Goal: Task Accomplishment & Management: Complete application form

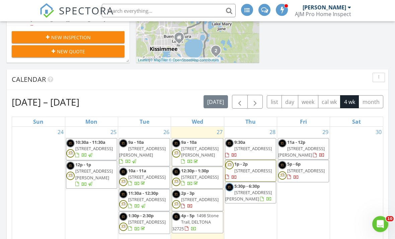
scroll to position [298, 0]
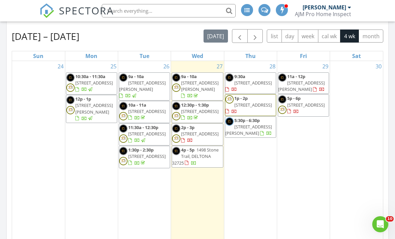
click at [251, 148] on div "28 9:30a 2973 Parma Dr, Deltona 32738 1p - 2p 8320 Le Mesa St, Orlando 32827 5:…" at bounding box center [250, 163] width 53 height 204
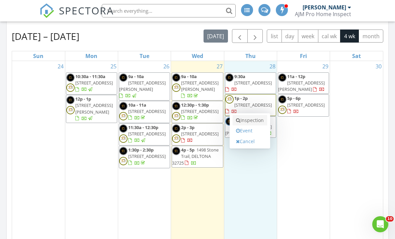
click at [248, 125] on link "Inspection" at bounding box center [250, 120] width 34 height 11
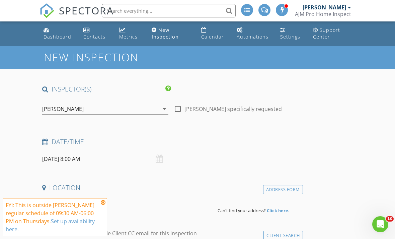
drag, startPoint x: 0, startPoint y: 0, endPoint x: 107, endPoint y: 159, distance: 192.3
click at [107, 159] on input "08/28/2025 8:00 AM" at bounding box center [105, 159] width 126 height 16
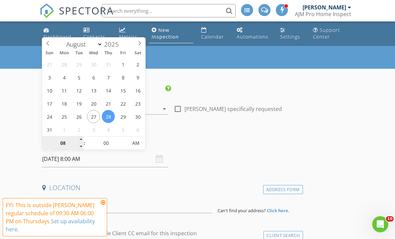
drag, startPoint x: 107, startPoint y: 159, endPoint x: 62, endPoint y: 147, distance: 47.5
click at [61, 147] on input "08" at bounding box center [62, 143] width 41 height 13
click at [62, 147] on input "08" at bounding box center [62, 143] width 41 height 13
drag, startPoint x: 62, startPoint y: 147, endPoint x: 64, endPoint y: 142, distance: 5.7
click at [64, 142] on input "08" at bounding box center [62, 143] width 41 height 13
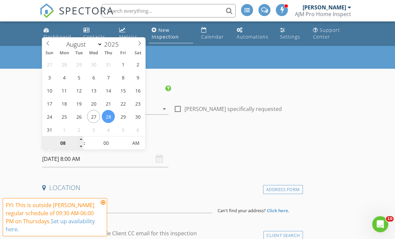
click at [65, 144] on input "08" at bounding box center [62, 143] width 41 height 13
click at [66, 144] on input "08" at bounding box center [62, 143] width 41 height 13
type input "3"
type input "08/28/2025 3:00 AM"
type input "03"
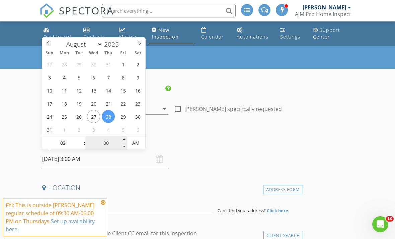
drag, startPoint x: 66, startPoint y: 144, endPoint x: 111, endPoint y: 142, distance: 45.3
click at [111, 141] on input "00" at bounding box center [105, 143] width 41 height 13
click at [111, 142] on input "00" at bounding box center [105, 143] width 41 height 13
type input "30"
drag, startPoint x: 111, startPoint y: 142, endPoint x: 139, endPoint y: 145, distance: 28.3
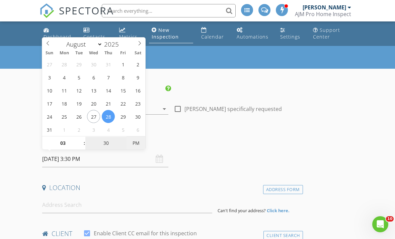
drag, startPoint x: 139, startPoint y: 145, endPoint x: 142, endPoint y: 143, distance: 3.6
click at [142, 143] on span "PM" at bounding box center [136, 142] width 18 height 13
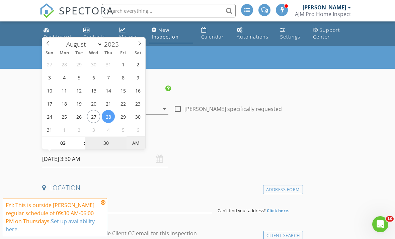
click at [143, 142] on span "AM" at bounding box center [136, 142] width 18 height 13
type input "08/28/2025 3:30 PM"
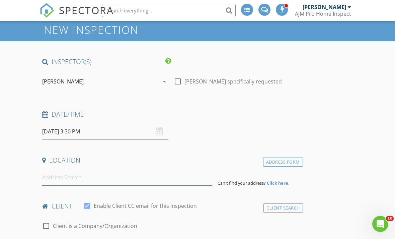
click at [129, 180] on input at bounding box center [127, 177] width 170 height 16
click at [137, 169] on input at bounding box center [127, 177] width 170 height 16
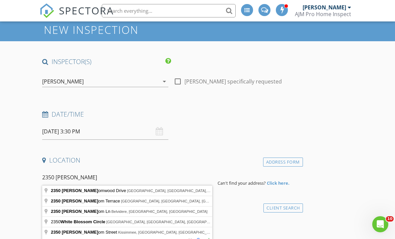
type input "2350 Blossomwood Drive, Oviedo, FL, USA"
drag, startPoint x: 137, startPoint y: 169, endPoint x: 140, endPoint y: 190, distance: 20.6
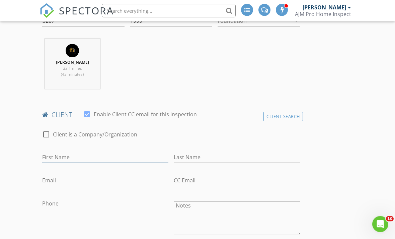
click at [130, 152] on input "First Name" at bounding box center [105, 157] width 126 height 11
type input "Brian"
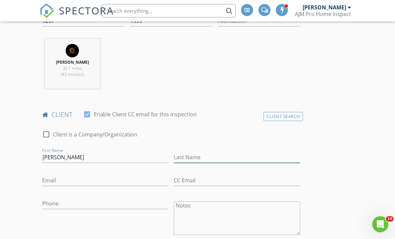
click at [234, 152] on input "Last Name" at bounding box center [237, 157] width 126 height 11
type input "Henry"
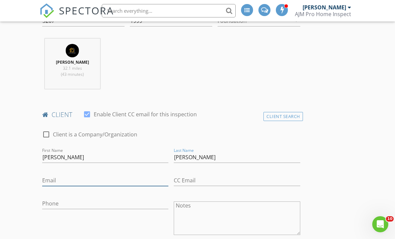
click at [123, 176] on input "Email" at bounding box center [105, 180] width 126 height 11
drag, startPoint x: 123, startPoint y: 176, endPoint x: 130, endPoint y: 200, distance: 24.9
click at [130, 200] on input "Phone" at bounding box center [105, 203] width 126 height 11
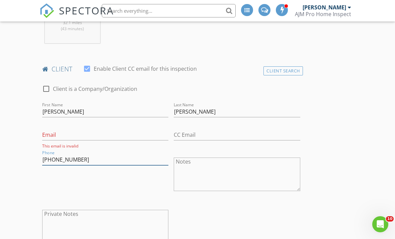
scroll to position [303, 0]
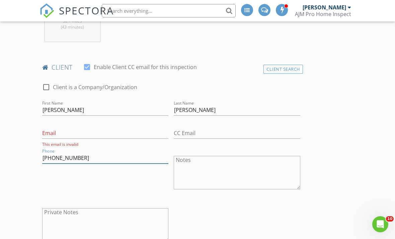
type input "414-581-7113"
click at [132, 183] on div "Phone 414-581-7113" at bounding box center [106, 173] width 132 height 52
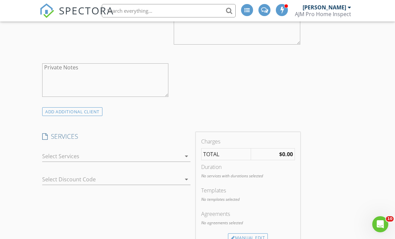
scroll to position [453, 0]
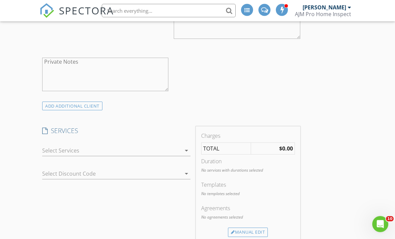
drag, startPoint x: 132, startPoint y: 183, endPoint x: 86, endPoint y: 154, distance: 53.5
click at [86, 154] on div at bounding box center [111, 150] width 139 height 11
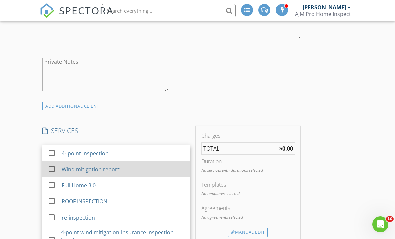
drag, startPoint x: 86, startPoint y: 154, endPoint x: 74, endPoint y: 166, distance: 17.1
click at [74, 166] on div "Wind mitigation report" at bounding box center [91, 169] width 58 height 8
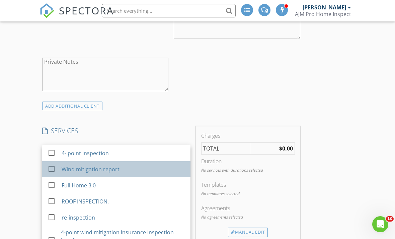
drag, startPoint x: 74, startPoint y: 166, endPoint x: 79, endPoint y: 163, distance: 5.8
click at [78, 163] on div "Wind mitigation report" at bounding box center [124, 168] width 124 height 13
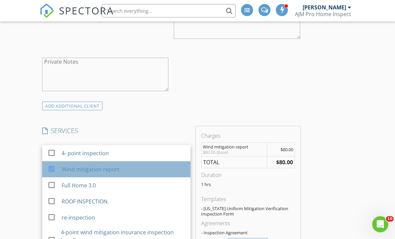
click at [79, 163] on div "Wind mitigation report" at bounding box center [124, 168] width 124 height 13
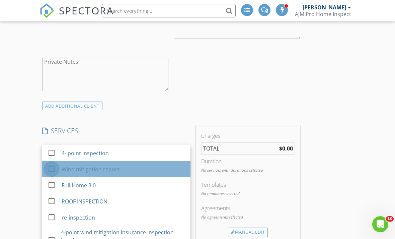
drag, startPoint x: 79, startPoint y: 163, endPoint x: 48, endPoint y: 171, distance: 32.2
click at [48, 171] on div at bounding box center [51, 168] width 11 height 11
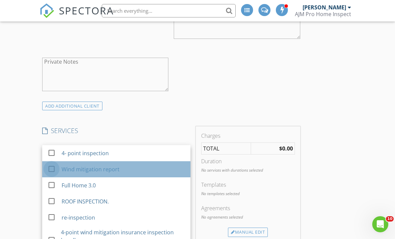
click at [50, 168] on div at bounding box center [51, 168] width 11 height 11
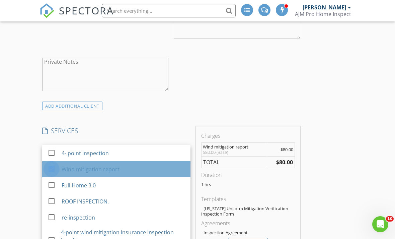
click at [50, 169] on div at bounding box center [51, 168] width 11 height 11
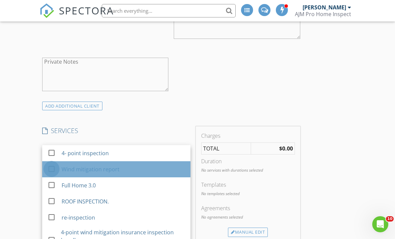
click at [47, 172] on div at bounding box center [51, 168] width 11 height 11
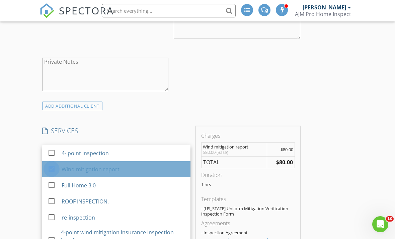
click at [52, 170] on div at bounding box center [51, 168] width 11 height 11
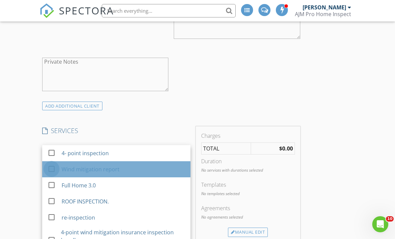
click at [57, 166] on div at bounding box center [51, 168] width 11 height 11
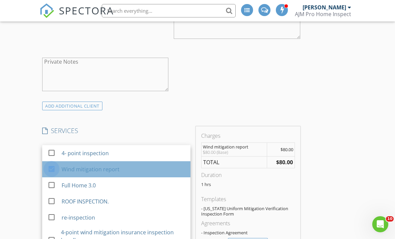
click at [262, 93] on div "check_box_outline_blank Client is a Company/Organization First Name Brian Last …" at bounding box center [172, 13] width 264 height 175
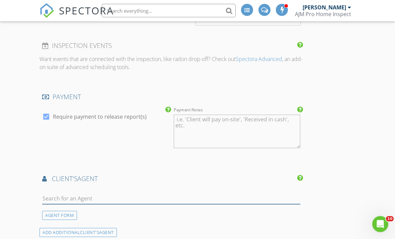
click at [174, 196] on input "text" at bounding box center [171, 198] width 258 height 11
type input "m"
type input "n"
type input "manu"
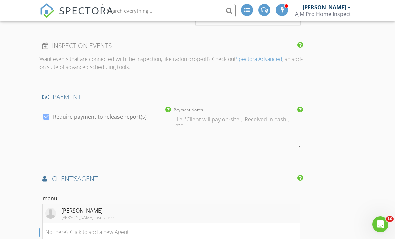
click at [131, 217] on li "Manuel Huertas Huertas Insurance" at bounding box center [172, 213] width 258 height 19
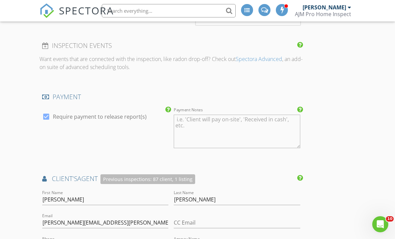
click at [343, 161] on div "INSPECTOR(S) check_box FIDEL MOLLETURO PRIMARY check_box_outline_blank Alexis A…" at bounding box center [198, 67] width 316 height 1326
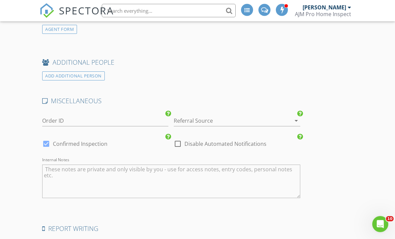
scroll to position [1163, 0]
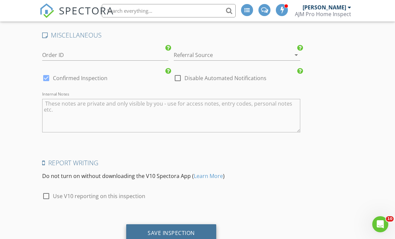
click at [165, 230] on div "Save Inspection" at bounding box center [171, 232] width 47 height 7
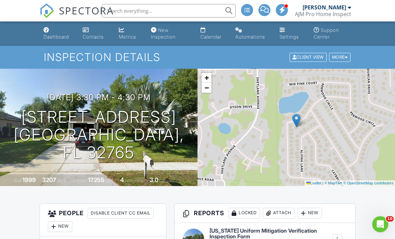
click at [203, 12] on input "text" at bounding box center [169, 10] width 134 height 13
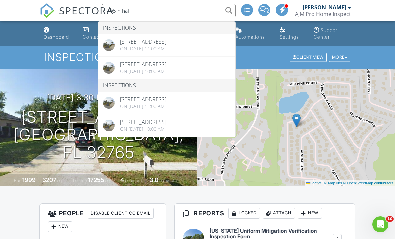
type input "405 n hal"
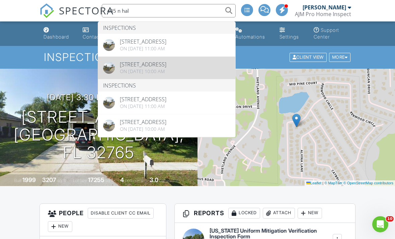
drag, startPoint x: 203, startPoint y: 12, endPoint x: 155, endPoint y: 77, distance: 80.9
click at [155, 77] on div "08/28/2025 3:30 pm - 4:30 pm 2350 Blossomwood Dr Oviedo, FL 32765 Built 1999 32…" at bounding box center [99, 127] width 198 height 117
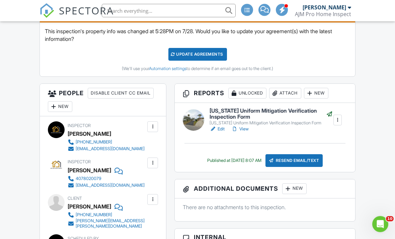
scroll to position [268, 0]
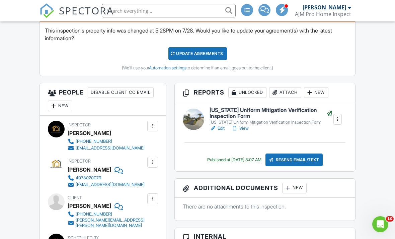
click at [244, 126] on link "View" at bounding box center [239, 128] width 17 height 7
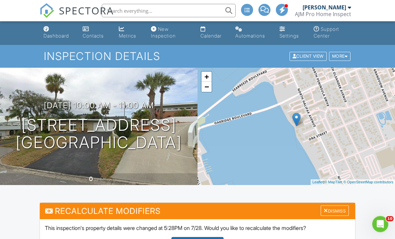
scroll to position [0, 0]
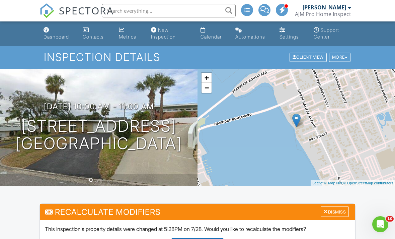
click at [158, 7] on input "text" at bounding box center [169, 10] width 134 height 13
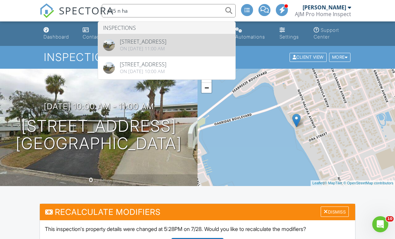
type input "405 n ha"
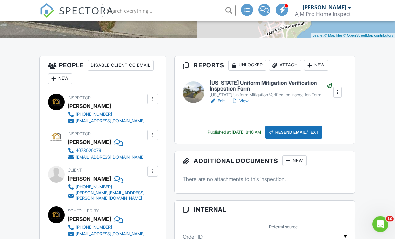
scroll to position [148, 0]
click at [246, 99] on link "View" at bounding box center [239, 100] width 17 height 7
